Goal: Use online tool/utility: Utilize a website feature to perform a specific function

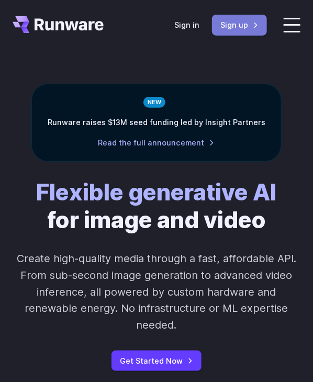
click at [230, 27] on link "Sign up" at bounding box center [239, 25] width 55 height 20
click at [182, 19] on link "Sign in" at bounding box center [186, 25] width 25 height 12
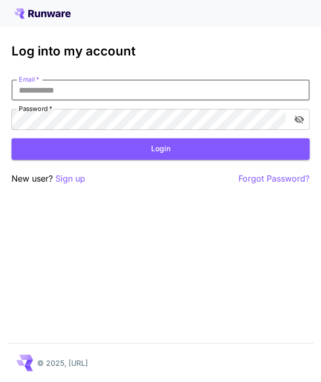
click at [120, 96] on input "Email   *" at bounding box center [161, 90] width 298 height 21
type input "**********"
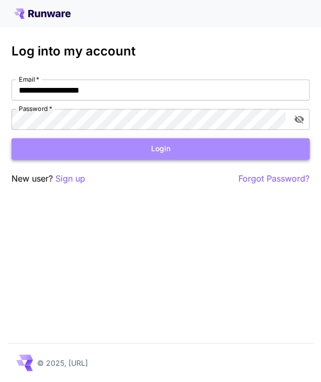
click at [135, 148] on button "Login" at bounding box center [161, 148] width 298 height 21
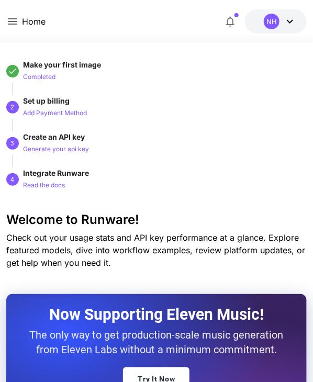
click at [16, 17] on icon at bounding box center [12, 21] width 13 height 13
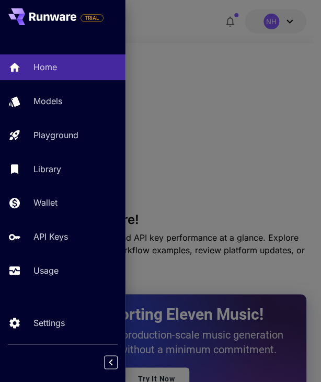
click at [52, 122] on div "Home Models Playground Library Wallet API Keys Usage" at bounding box center [63, 168] width 126 height 229
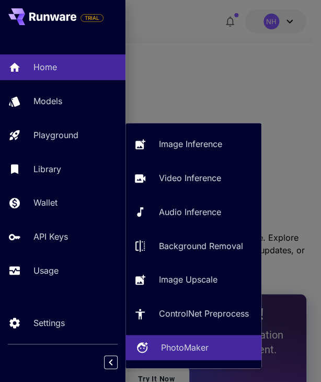
click at [176, 350] on p "PhotoMaker" at bounding box center [185, 347] width 48 height 13
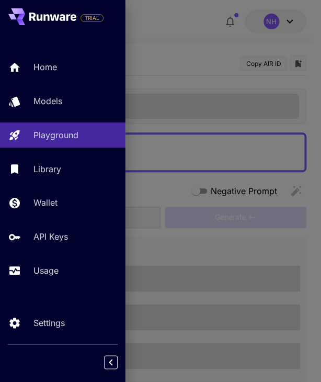
click at [173, 157] on div at bounding box center [160, 191] width 321 height 382
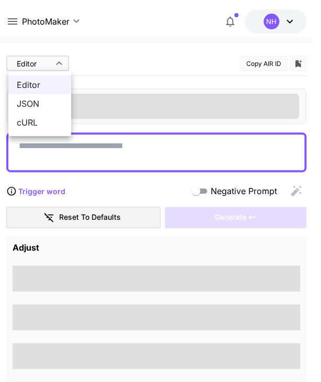
click at [44, 59] on div at bounding box center [160, 191] width 321 height 382
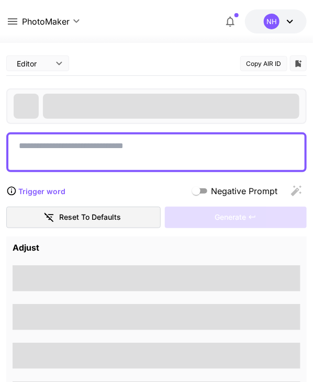
click at [17, 16] on icon at bounding box center [12, 21] width 13 height 13
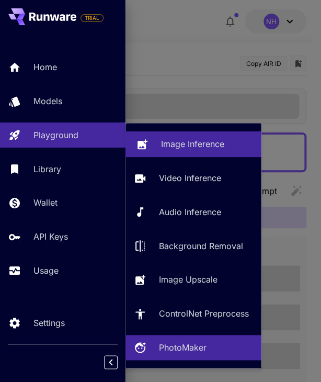
click at [162, 144] on p "Image Inference" at bounding box center [192, 144] width 63 height 13
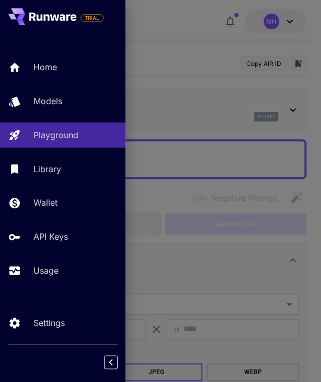
click at [162, 144] on div at bounding box center [160, 191] width 321 height 382
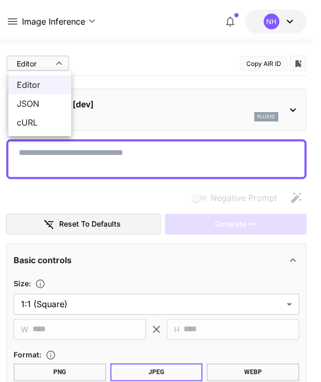
click at [5, 13] on div at bounding box center [160, 191] width 321 height 382
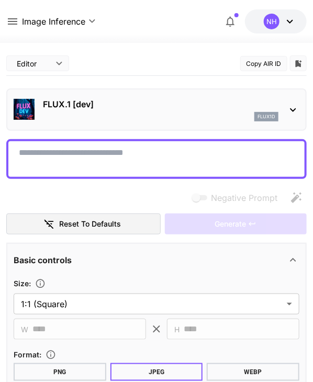
click at [8, 17] on icon at bounding box center [12, 21] width 13 height 13
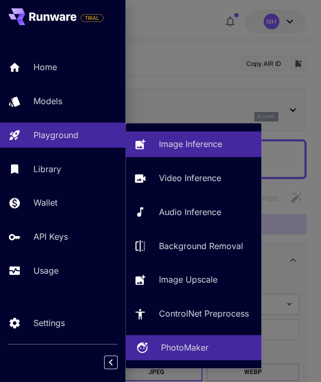
click at [172, 341] on link "PhotoMaker" at bounding box center [194, 348] width 136 height 26
type input "**********"
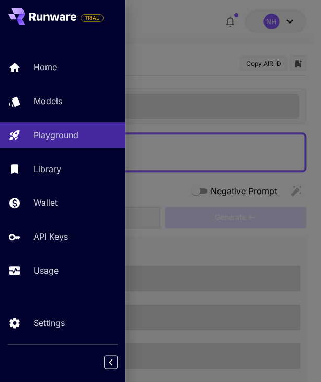
click at [161, 77] on div at bounding box center [160, 191] width 321 height 382
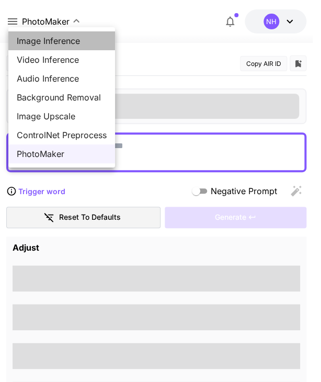
click at [40, 40] on span "Image Inference" at bounding box center [62, 41] width 90 height 13
type input "**********"
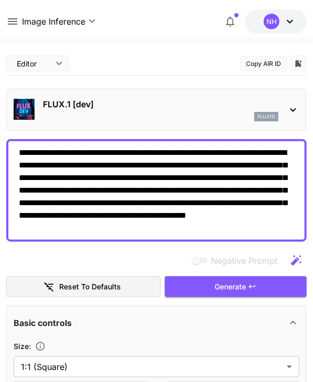
click at [65, 110] on div "FLUX.1 [dev] flux1d" at bounding box center [161, 110] width 236 height 24
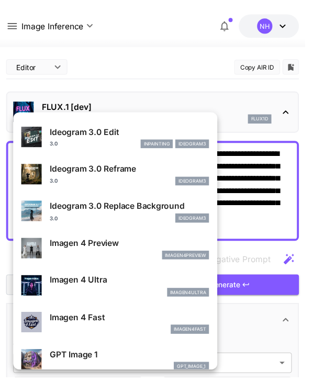
scroll to position [414, 0]
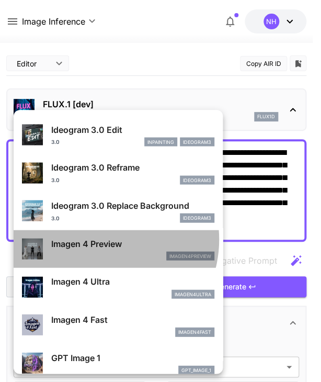
click at [99, 239] on p "Imagen 4 Preview" at bounding box center [132, 243] width 163 height 13
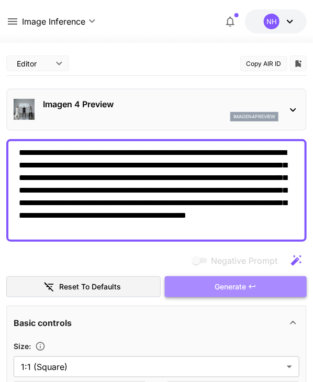
click at [199, 285] on button "Generate" at bounding box center [236, 286] width 142 height 21
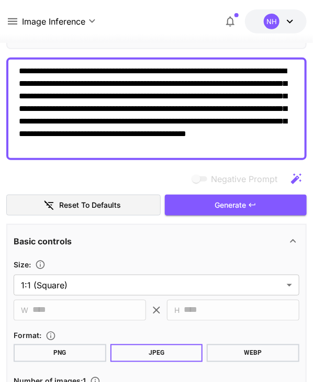
scroll to position [73, 0]
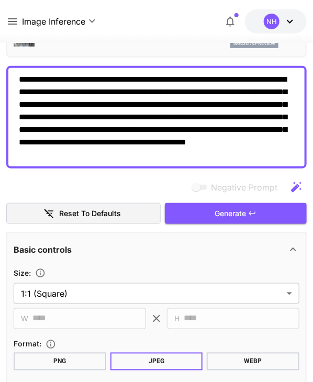
click at [223, 151] on textarea "**********" at bounding box center [156, 117] width 275 height 88
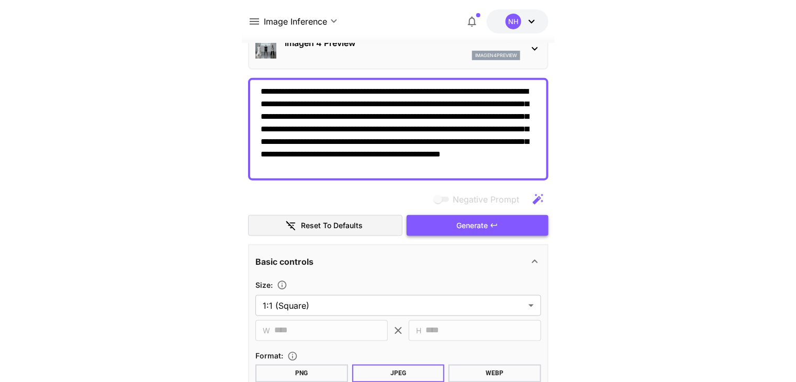
scroll to position [54, 0]
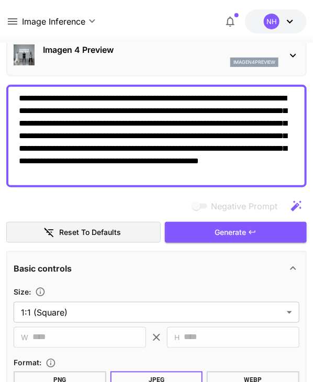
click at [238, 175] on textarea "**********" at bounding box center [156, 136] width 275 height 88
drag, startPoint x: 227, startPoint y: 176, endPoint x: 251, endPoint y: 170, distance: 24.5
click at [251, 170] on textarea "**********" at bounding box center [156, 136] width 275 height 88
drag, startPoint x: 230, startPoint y: 174, endPoint x: -13, endPoint y: 86, distance: 258.4
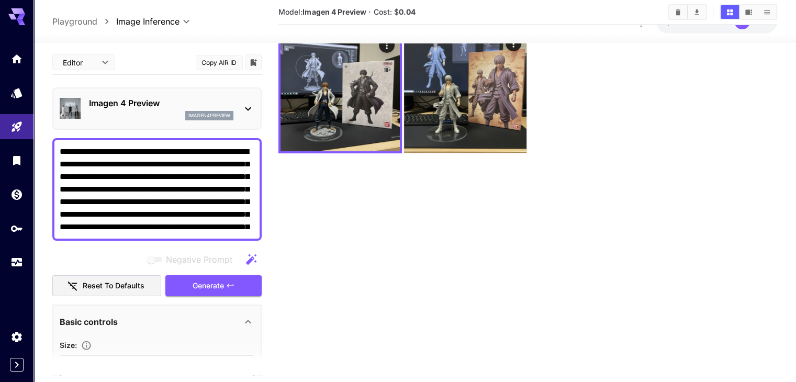
paste textarea "**********"
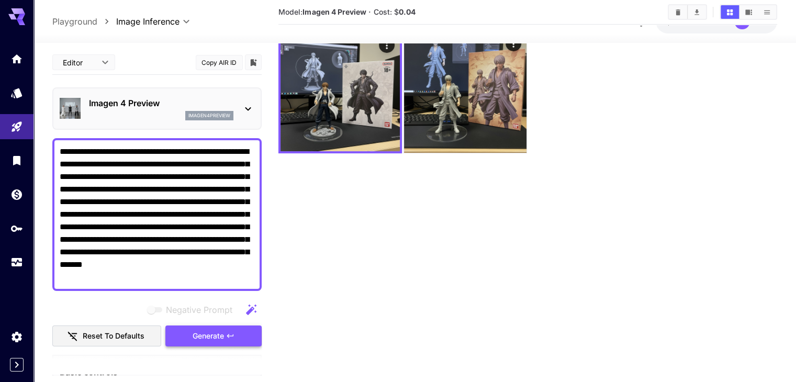
type textarea "**********"
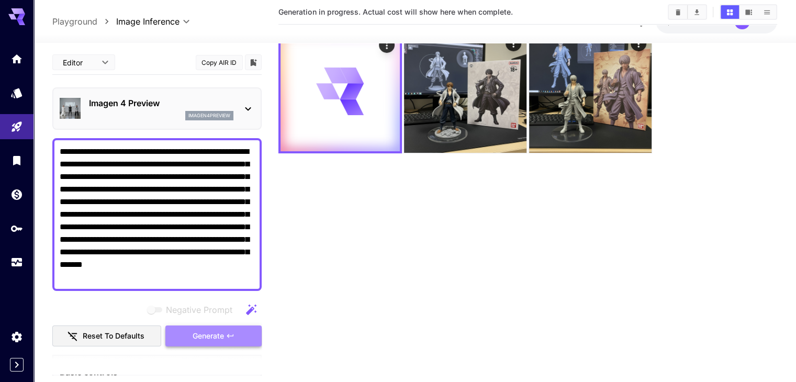
click at [229, 332] on icon "button" at bounding box center [230, 336] width 8 height 8
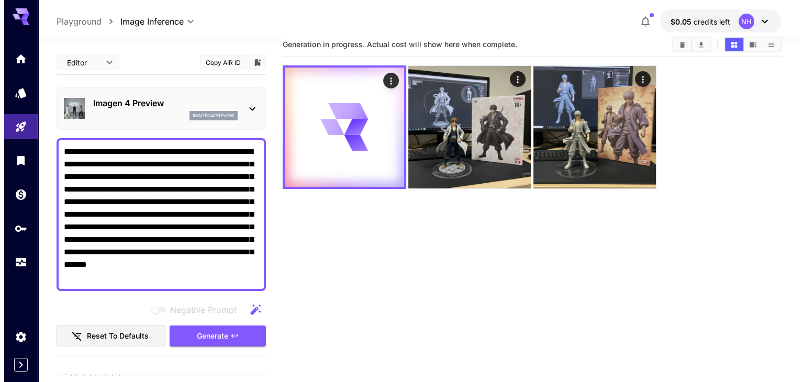
scroll to position [0, 0]
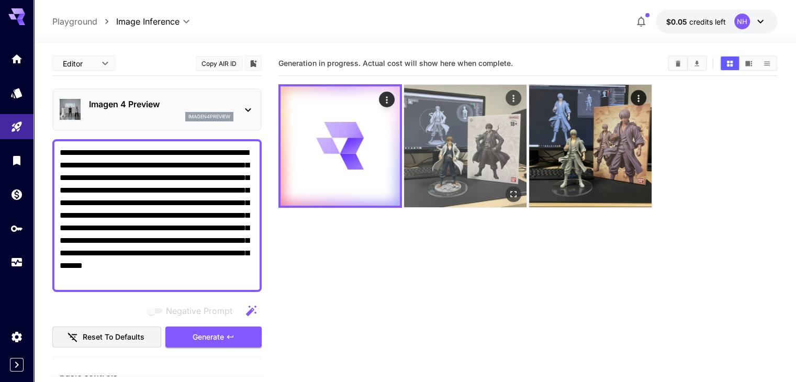
click at [312, 142] on img at bounding box center [465, 146] width 122 height 122
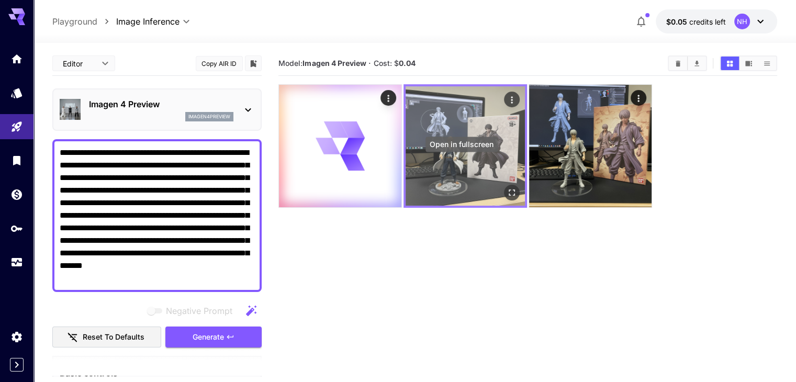
click at [312, 185] on button "Open in fullscreen" at bounding box center [512, 193] width 16 height 16
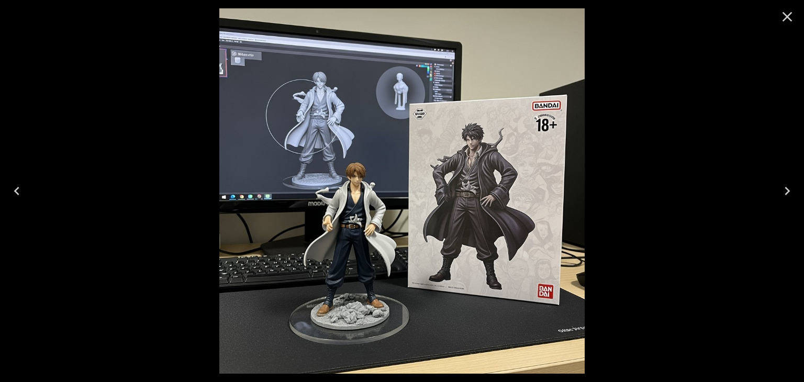
click at [312, 21] on icon "Close" at bounding box center [787, 16] width 17 height 17
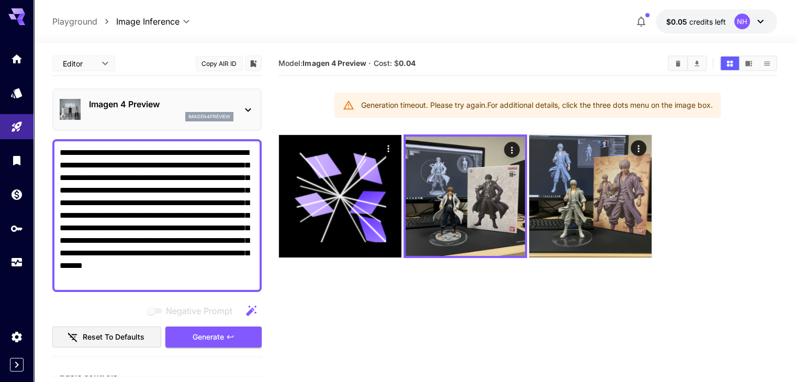
click at [312, 271] on section "Model: Imagen 4 Preview · Cost: $ 0.04 Generation timeout. Please try again. Fo…" at bounding box center [527, 242] width 498 height 382
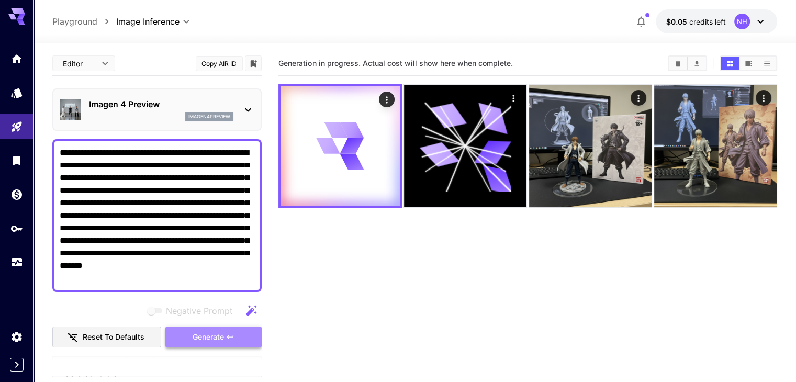
click at [217, 337] on span "Generate" at bounding box center [208, 337] width 31 height 13
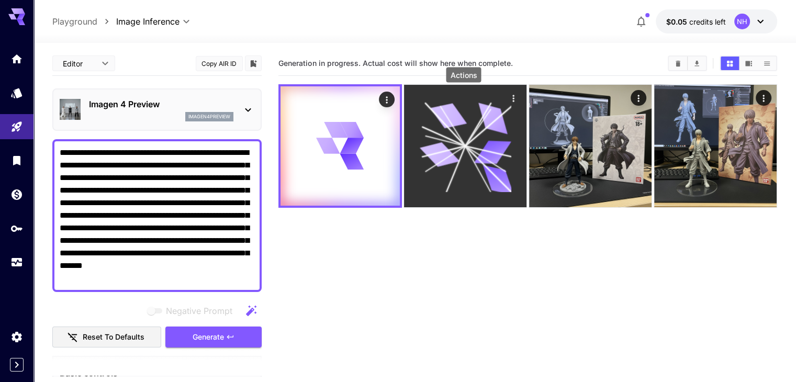
click at [312, 99] on icon "Actions" at bounding box center [513, 98] width 10 height 10
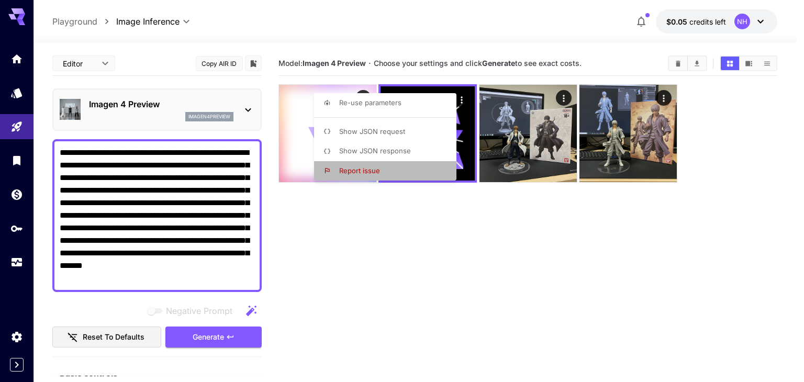
click at [312, 175] on li "Report issue" at bounding box center [388, 171] width 149 height 20
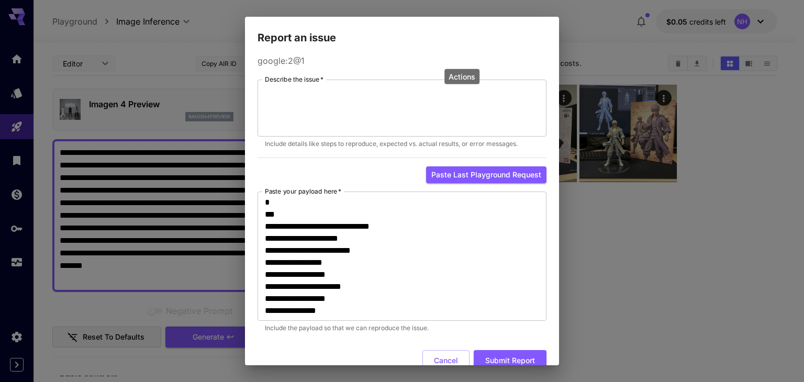
click at [312, 237] on div "Report an issue google:2@1 Describe the issue   * * Describe the issue   * Incl…" at bounding box center [402, 191] width 804 height 382
click at [312, 358] on button "Submit Report" at bounding box center [510, 360] width 73 height 21
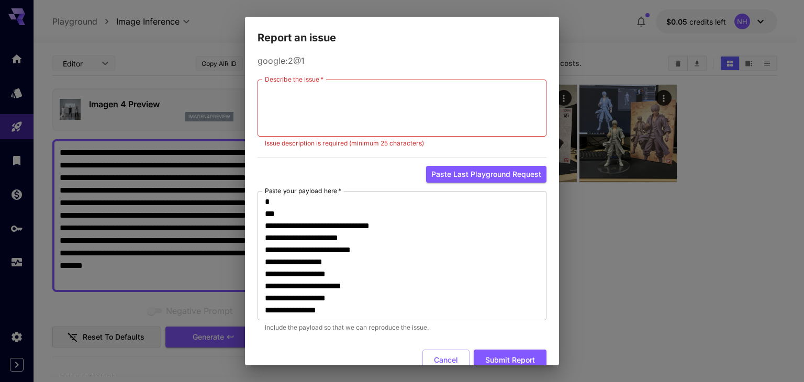
click at [312, 211] on div "Report an issue google:2@1 Describe the issue   * * Describe the issue   * Issu…" at bounding box center [402, 191] width 804 height 382
click at [312, 13] on div "Report an issue google:2@1 Describe the issue   * * Describe the issue   * Issu…" at bounding box center [402, 191] width 804 height 382
click at [312, 361] on button "Cancel" at bounding box center [445, 360] width 47 height 21
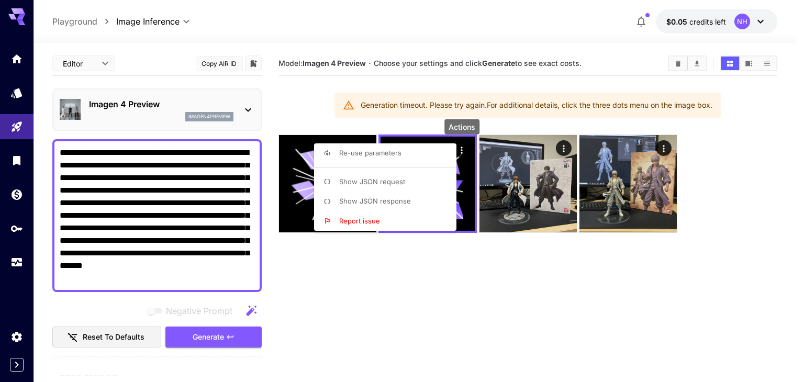
click at [312, 294] on div at bounding box center [402, 191] width 804 height 382
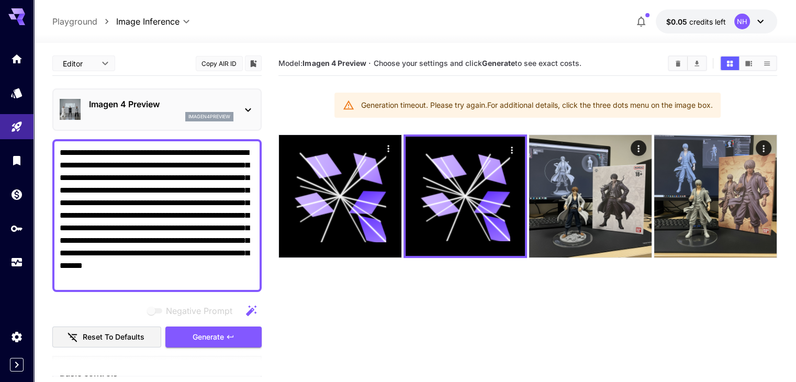
click at [249, 115] on icon at bounding box center [248, 110] width 13 height 13
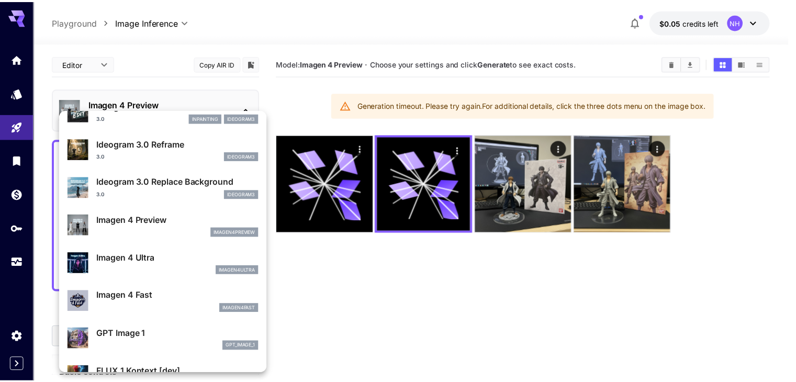
scroll to position [438, 0]
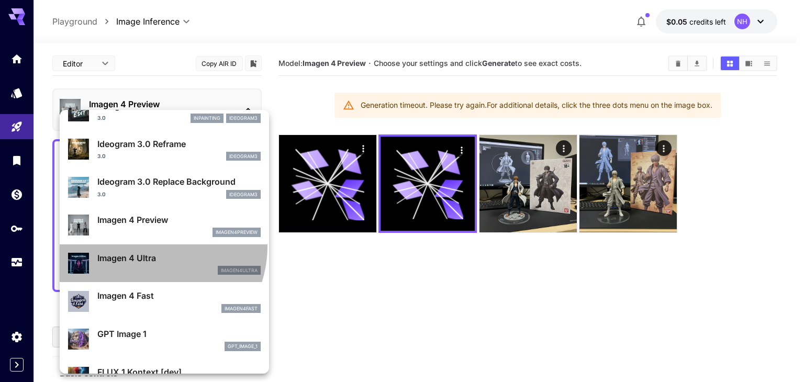
click at [147, 246] on li "Imagen 4 Ultra imagen4ultra" at bounding box center [164, 263] width 209 height 38
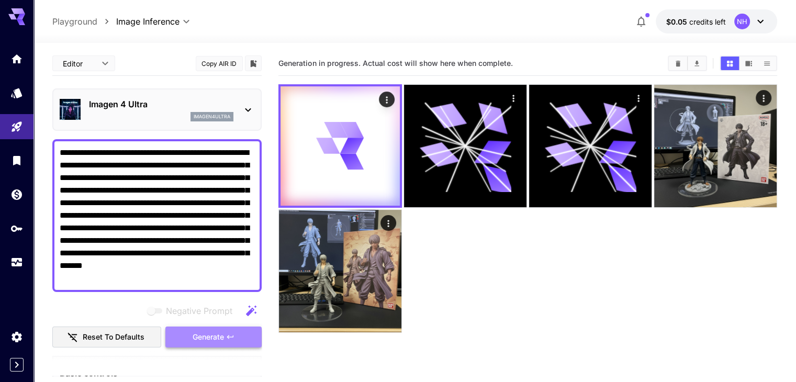
click at [201, 338] on span "Generate" at bounding box center [208, 337] width 31 height 13
